Goal: Transaction & Acquisition: Purchase product/service

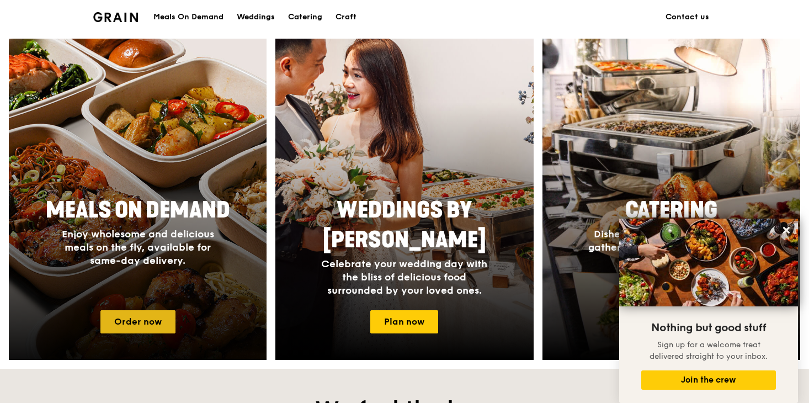
click at [143, 326] on link "Order now" at bounding box center [137, 321] width 75 height 23
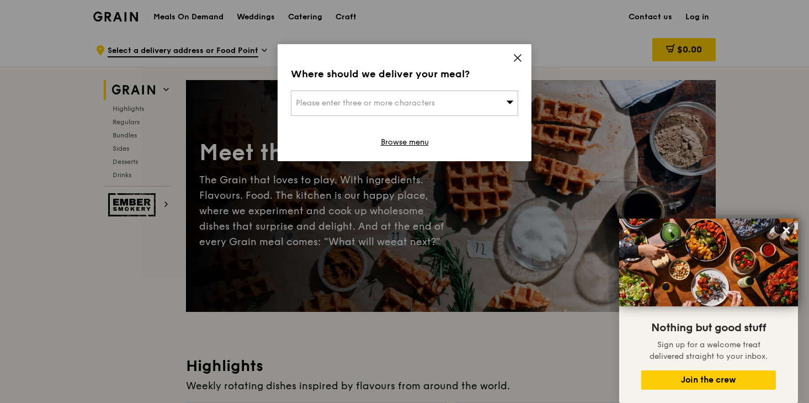
click at [303, 101] on span "Please enter three or more characters" at bounding box center [365, 102] width 139 height 9
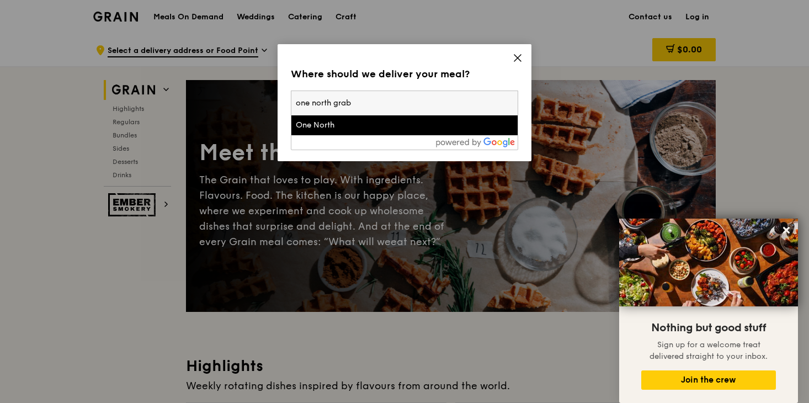
type input "one north grab"
click at [410, 124] on div "One North" at bounding box center [377, 125] width 163 height 11
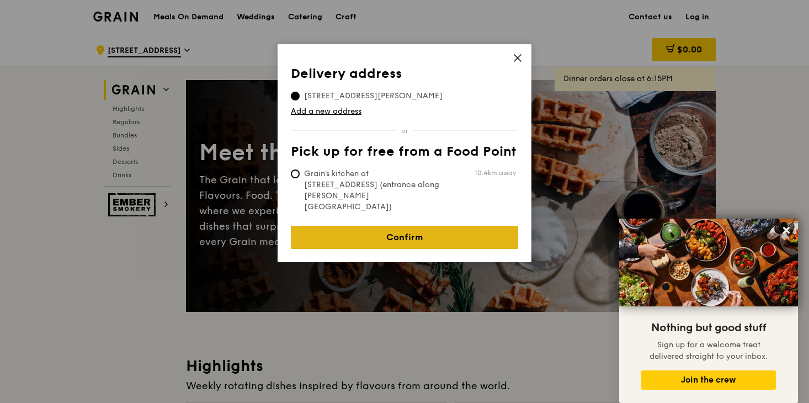
click at [399, 226] on link "Confirm" at bounding box center [404, 237] width 227 height 23
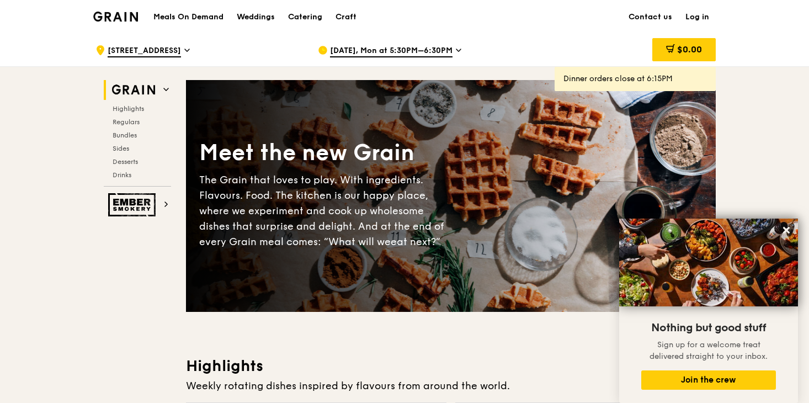
click at [430, 54] on span "[DATE], Mon at 5:30PM–6:30PM" at bounding box center [391, 51] width 122 height 12
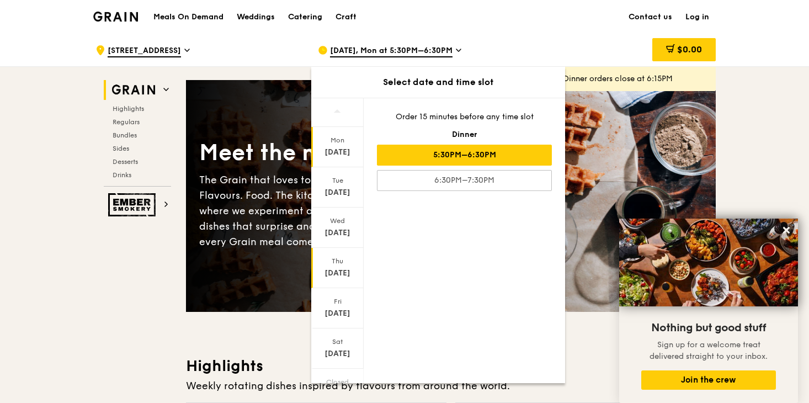
scroll to position [54, 0]
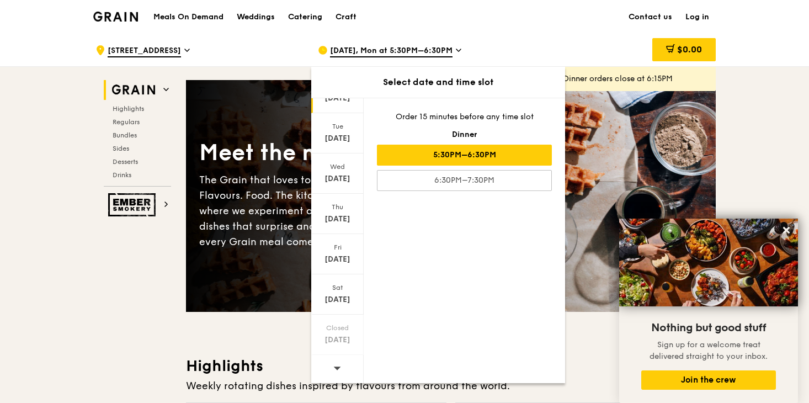
click at [333, 372] on span at bounding box center [337, 368] width 8 height 26
click at [334, 371] on icon at bounding box center [337, 368] width 8 height 8
click at [330, 300] on div "[DATE]" at bounding box center [337, 299] width 49 height 11
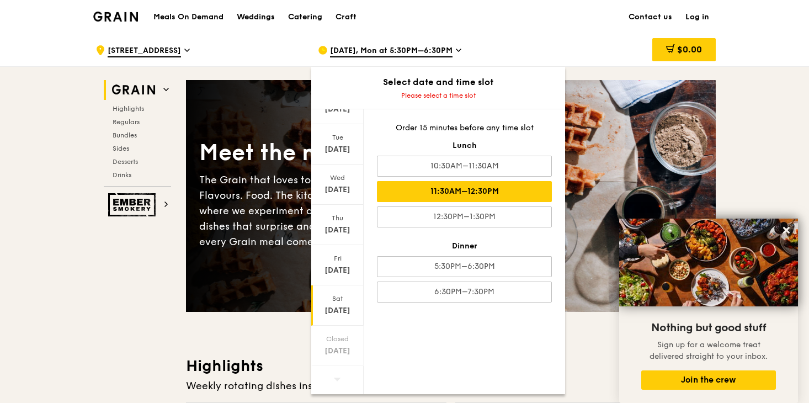
click at [413, 200] on div "11:30AM–12:30PM" at bounding box center [464, 191] width 175 height 21
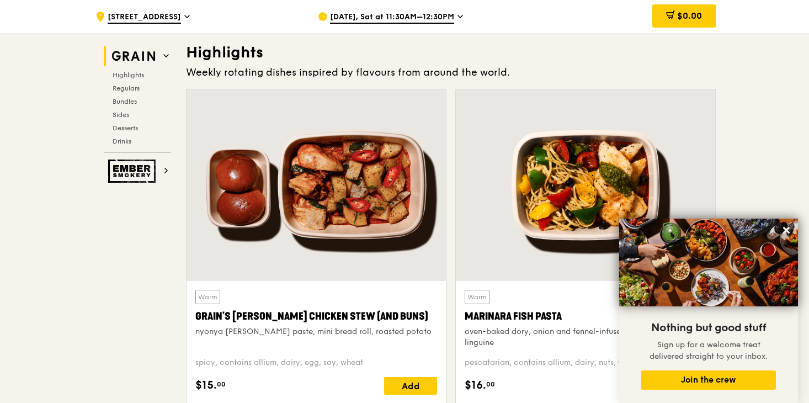
scroll to position [332, 0]
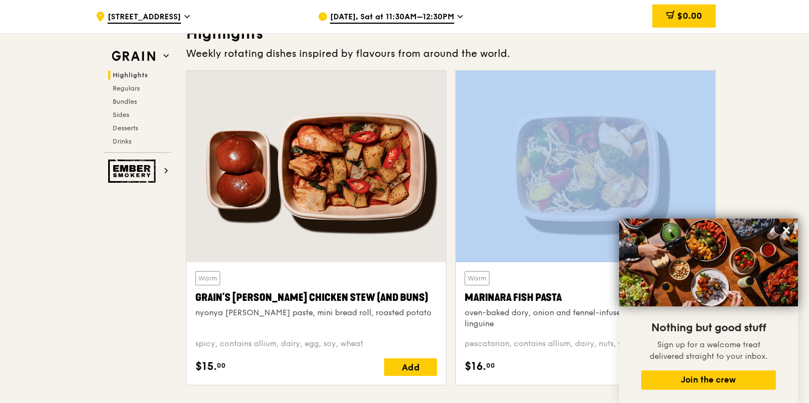
drag, startPoint x: 700, startPoint y: 149, endPoint x: 747, endPoint y: 171, distance: 52.3
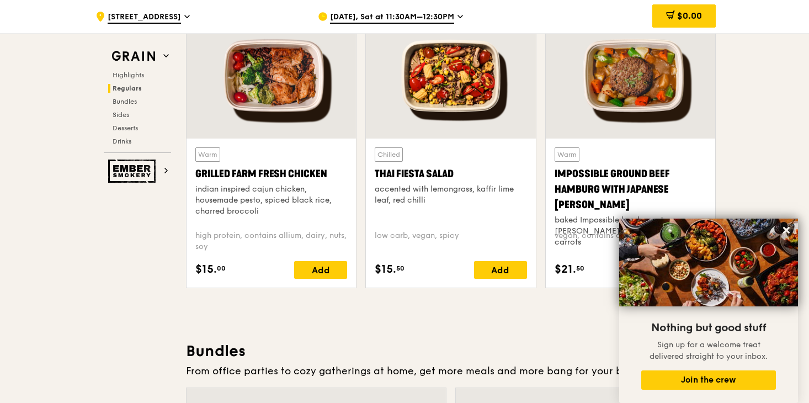
scroll to position [1313, 0]
